Goal: Check status

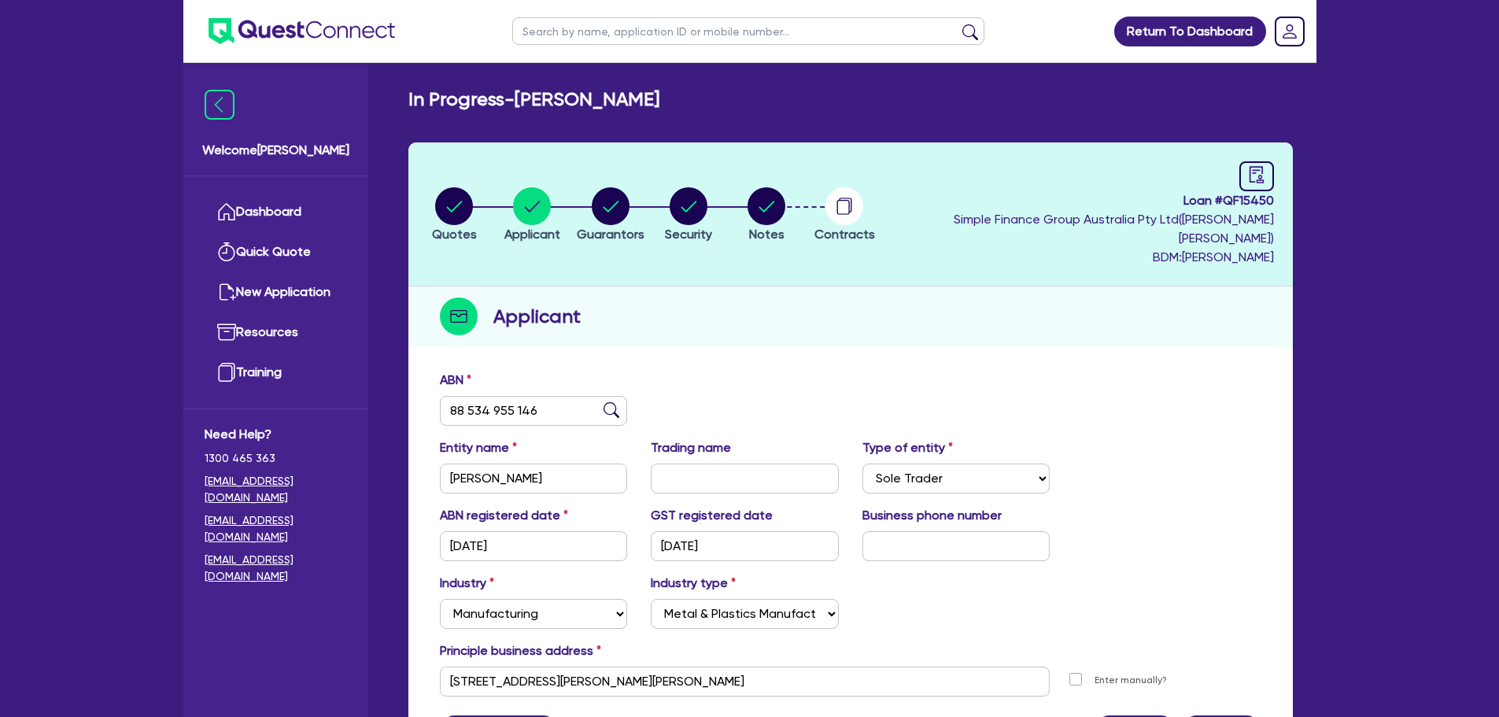
select select "SOLE_TRADER"
select select "MANUFACTURING"
select select "METAL_AND_PLASTICS"
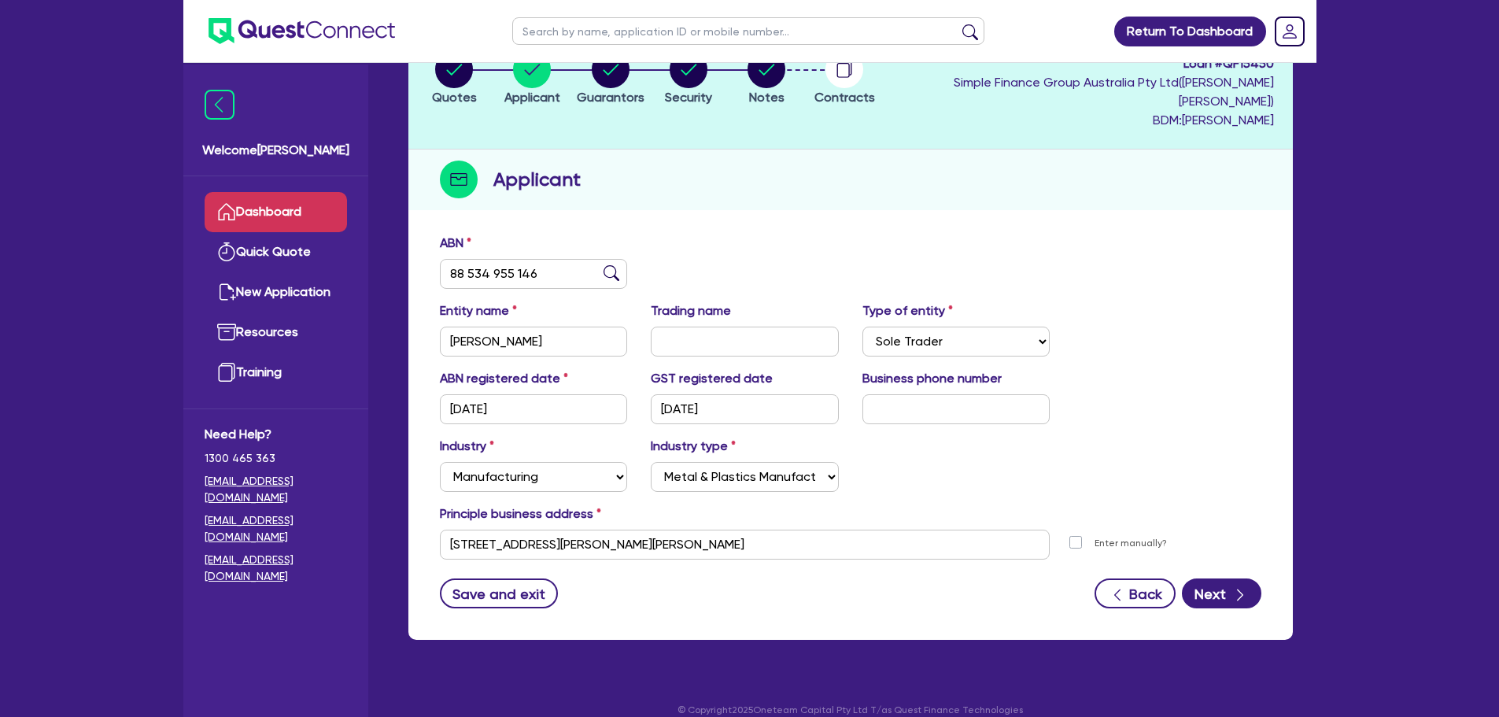
click at [262, 212] on link "Dashboard" at bounding box center [276, 212] width 142 height 40
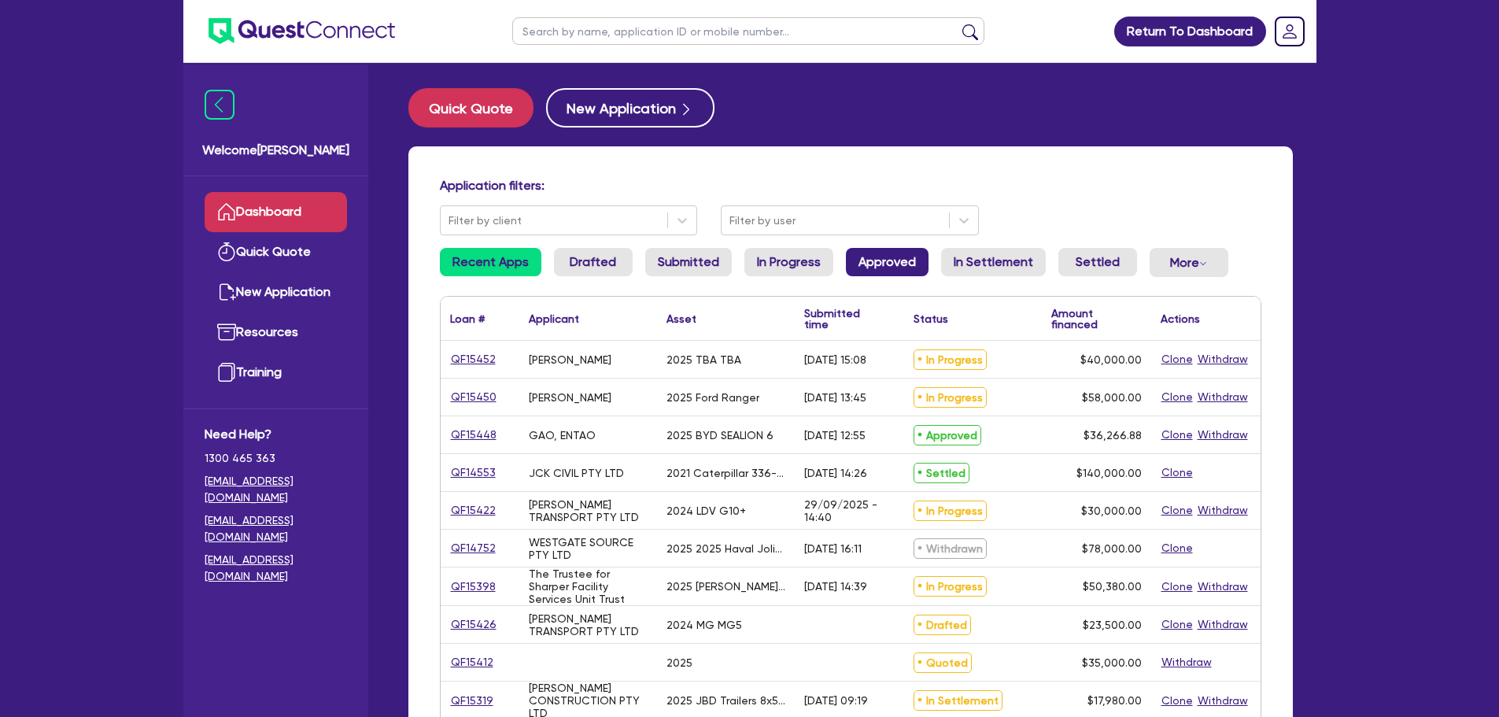
click at [892, 260] on link "Approved" at bounding box center [887, 262] width 83 height 28
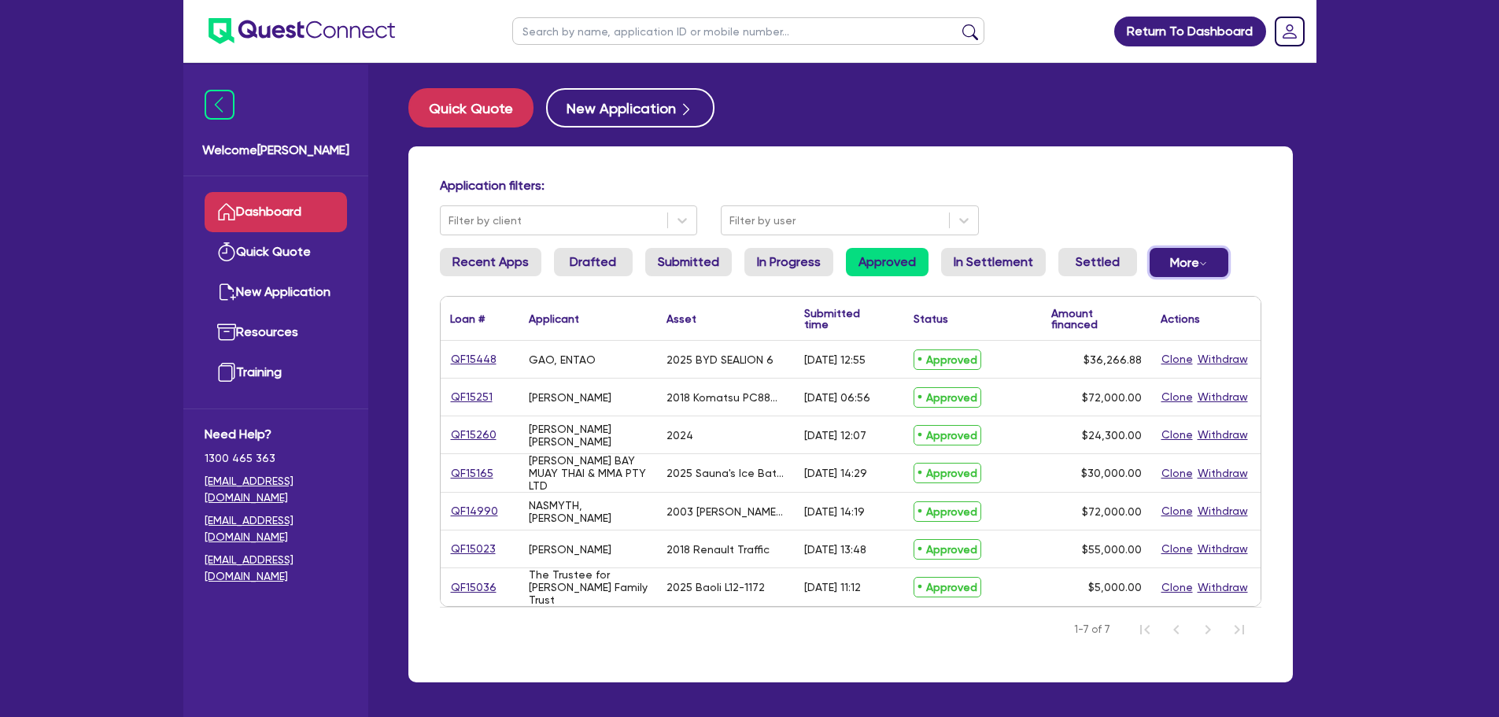
click at [1160, 266] on button "More Withdrawn Declined" at bounding box center [1188, 262] width 79 height 29
click at [1149, 290] on link "Withdrawn" at bounding box center [1163, 297] width 118 height 28
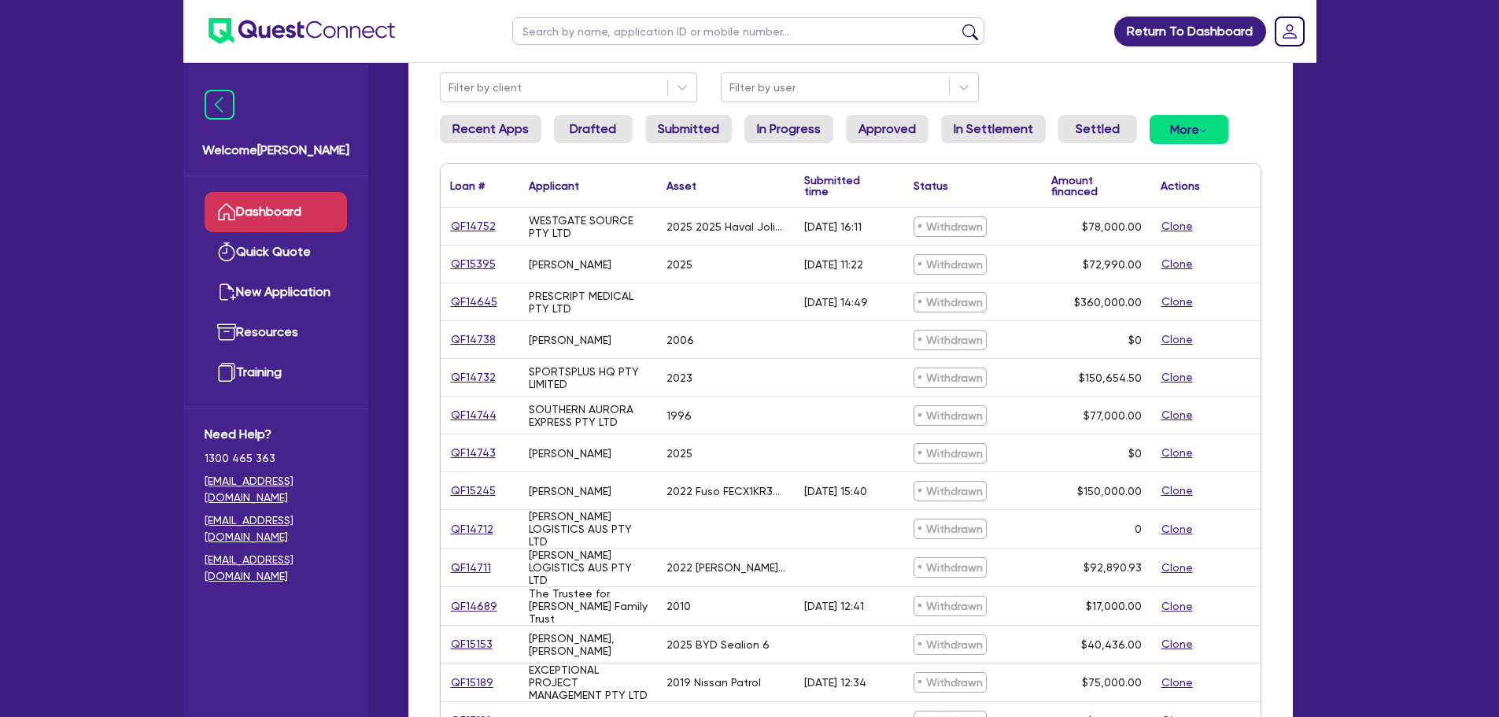
scroll to position [157, 0]
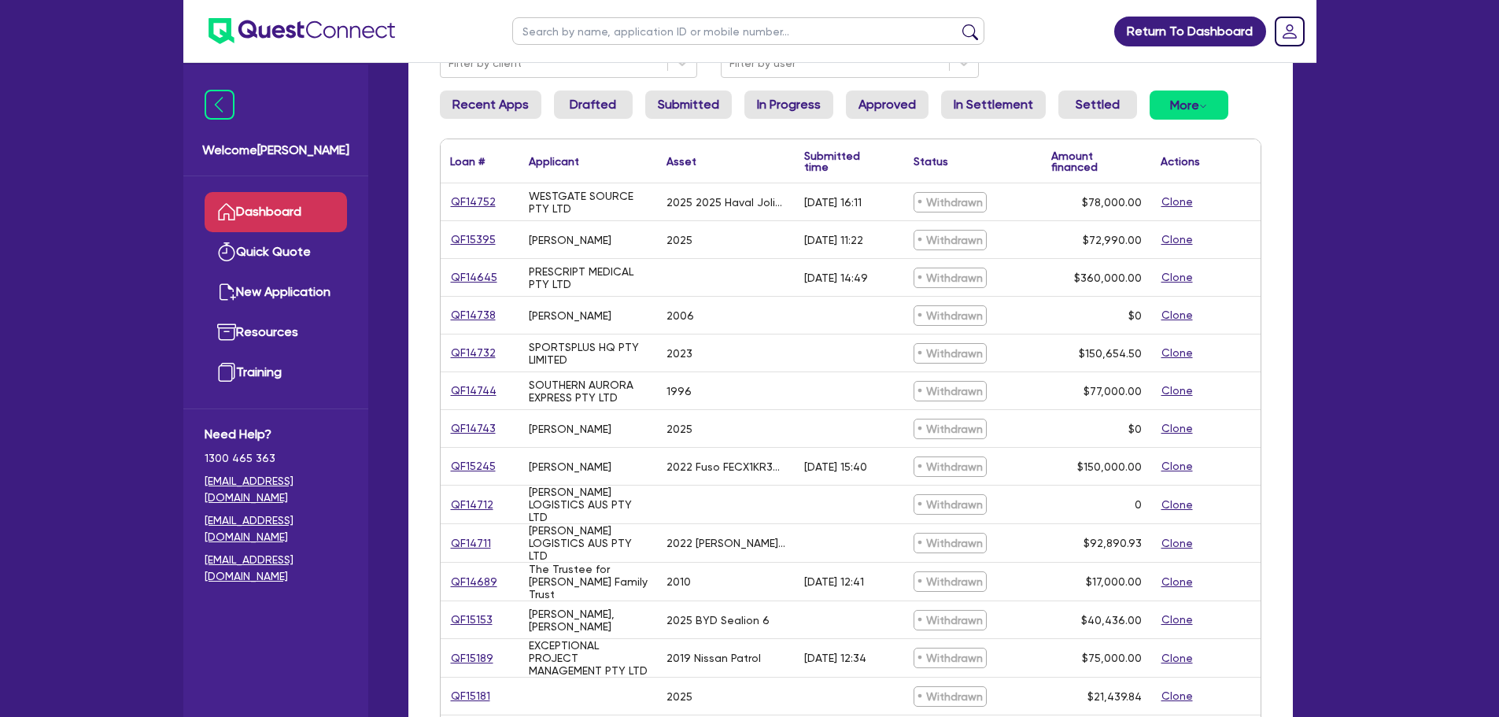
click at [1107, 124] on li "Settled" at bounding box center [1097, 111] width 79 height 42
click at [1107, 109] on link "Settled" at bounding box center [1097, 104] width 79 height 28
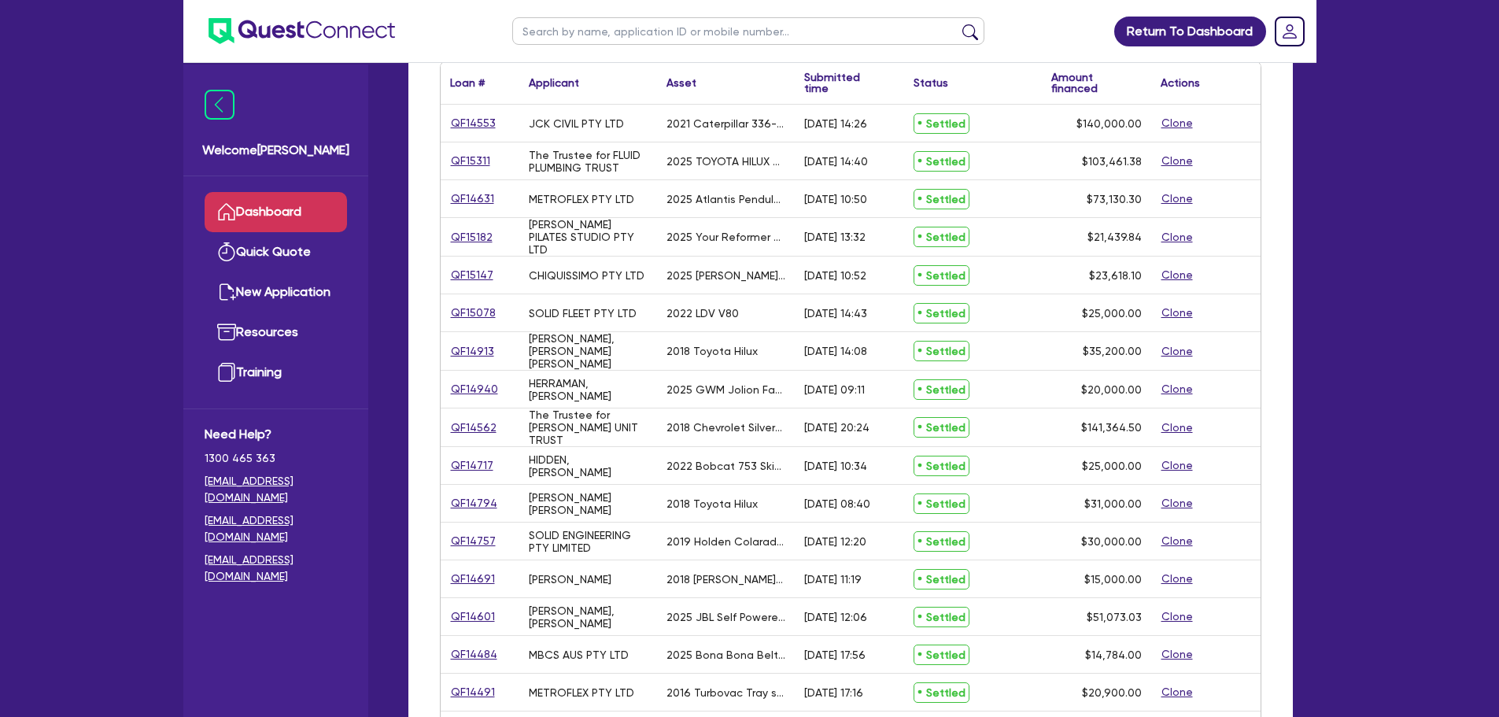
scroll to position [79, 0]
